Goal: Task Accomplishment & Management: Use online tool/utility

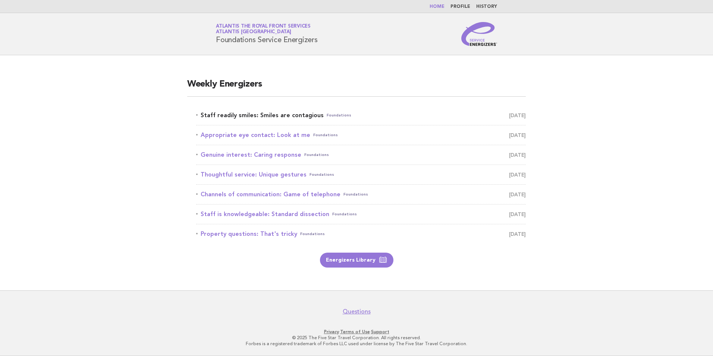
click at [271, 118] on link "Staff readily smiles: Smiles are contagious Foundations August 25" at bounding box center [361, 115] width 330 height 10
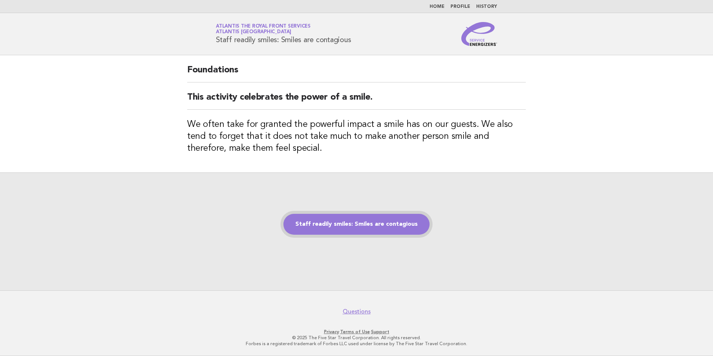
click at [382, 226] on link "Staff readily smiles: Smiles are contagious" at bounding box center [356, 224] width 146 height 21
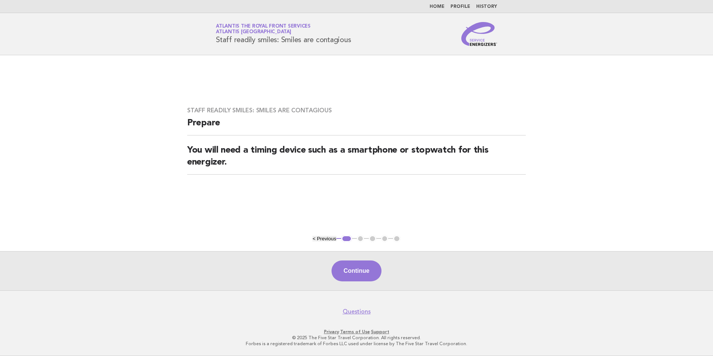
click at [353, 271] on button "Continue" at bounding box center [357, 270] width 50 height 21
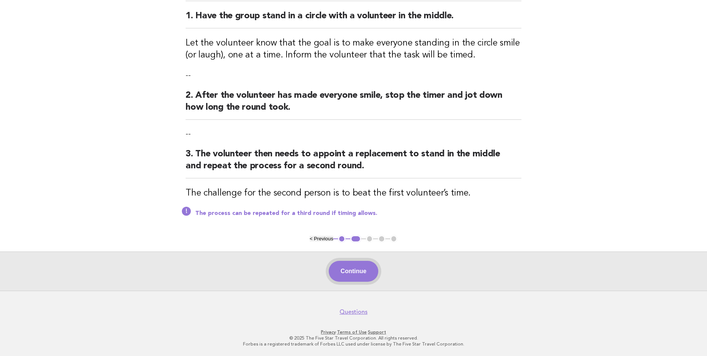
click at [346, 268] on button "Continue" at bounding box center [354, 271] width 50 height 21
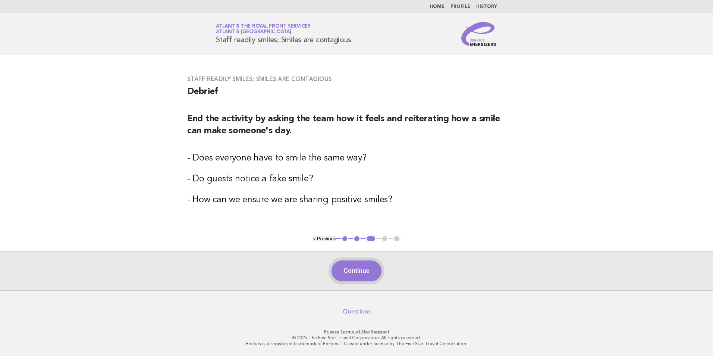
click at [363, 268] on button "Continue" at bounding box center [357, 270] width 50 height 21
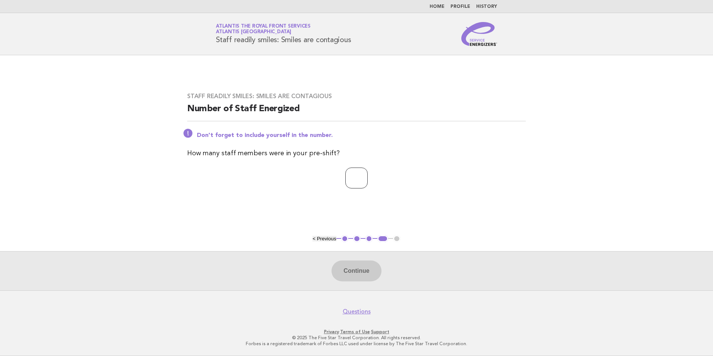
type input "*"
click at [367, 176] on input "*" at bounding box center [356, 177] width 22 height 21
click at [355, 175] on input "*" at bounding box center [356, 177] width 22 height 21
drag, startPoint x: 340, startPoint y: 176, endPoint x: 345, endPoint y: 176, distance: 5.3
click at [345, 176] on input "number" at bounding box center [356, 177] width 22 height 21
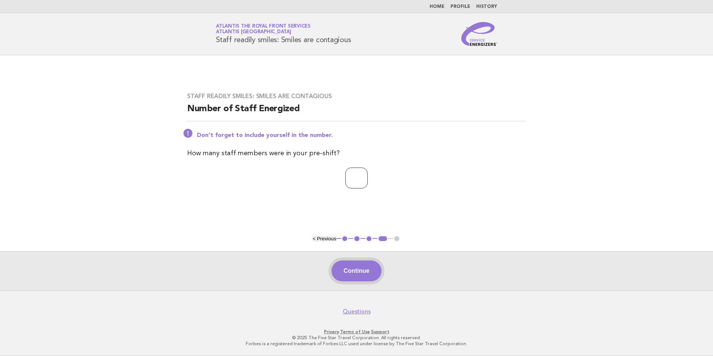
type input "*"
click at [365, 269] on button "Continue" at bounding box center [357, 270] width 50 height 21
